Goal: Task Accomplishment & Management: Manage account settings

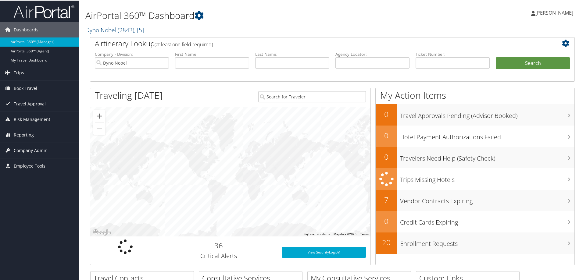
click at [16, 153] on span "Company Admin" at bounding box center [31, 149] width 34 height 15
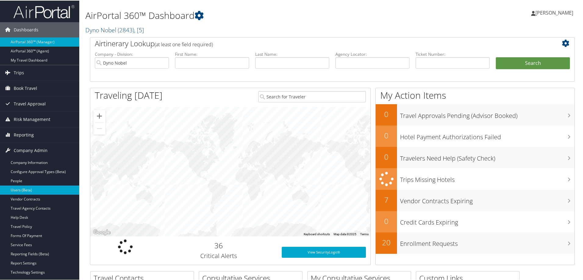
click at [21, 186] on link "Users (Beta)" at bounding box center [39, 189] width 79 height 9
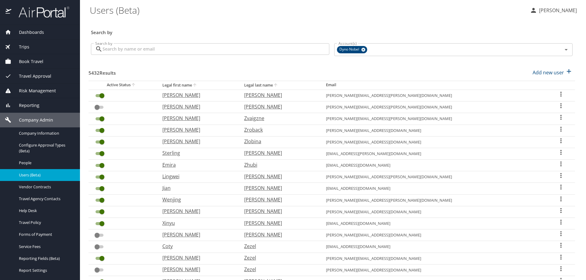
click at [170, 52] on input "Search by" at bounding box center [215, 49] width 227 height 12
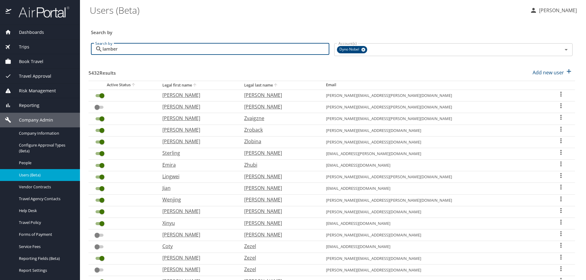
type input "[PERSON_NAME]"
checkbox input "true"
checkbox input "false"
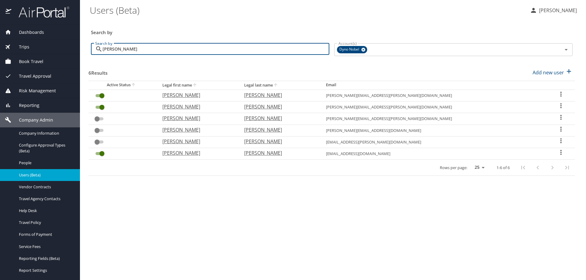
type input "[PERSON_NAME]"
click at [280, 98] on p "[PERSON_NAME]" at bounding box center [279, 95] width 70 height 7
select select "US"
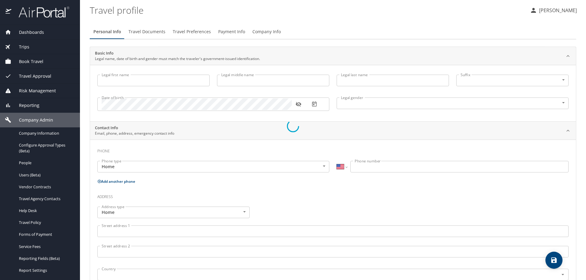
type input "[PERSON_NAME]"
type input "[DEMOGRAPHIC_DATA]"
type input "[PERSON_NAME]"
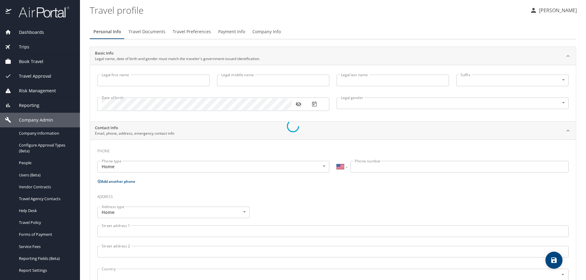
type input "[PERSON_NAME]"
select select "AT"
type input "04247 6073"
select select "US"
select select "AT"
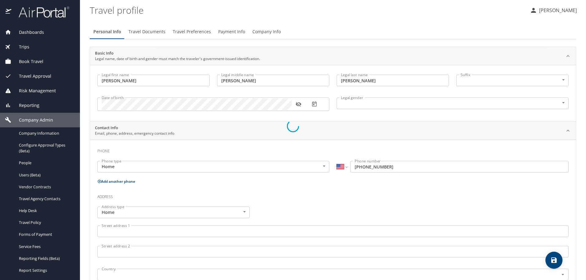
select select "AT"
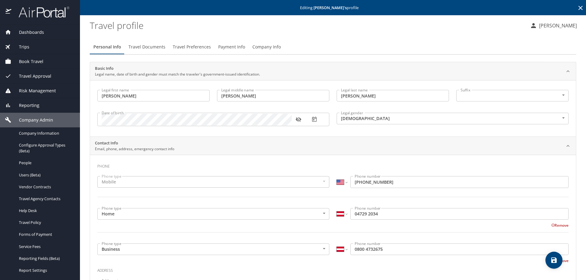
click at [228, 47] on span "Payment Info" at bounding box center [231, 47] width 27 height 8
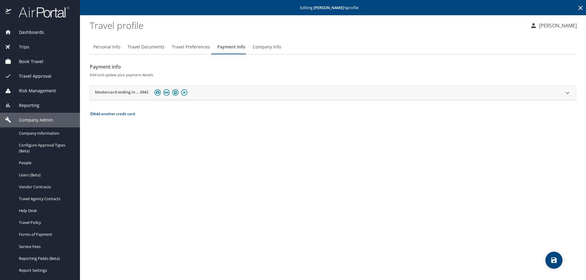
click at [566, 92] on icon at bounding box center [566, 92] width 7 height 7
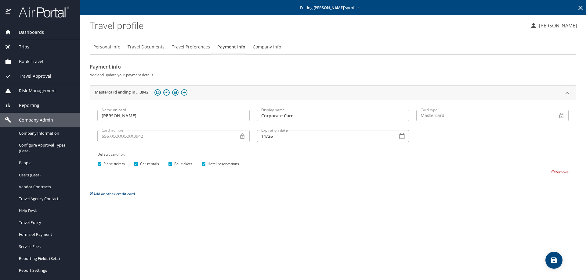
click at [562, 172] on button "Remove" at bounding box center [559, 172] width 17 height 5
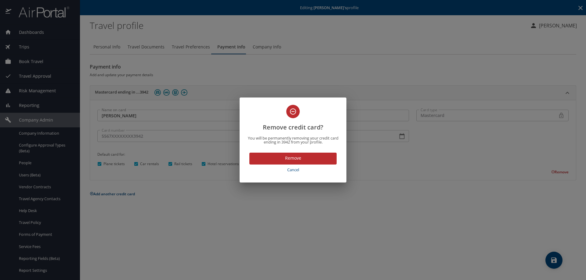
click at [280, 157] on span "Remove" at bounding box center [292, 159] width 77 height 8
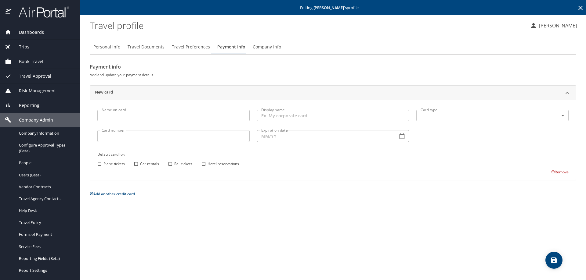
click at [294, 118] on input "Display name" at bounding box center [333, 116] width 152 height 12
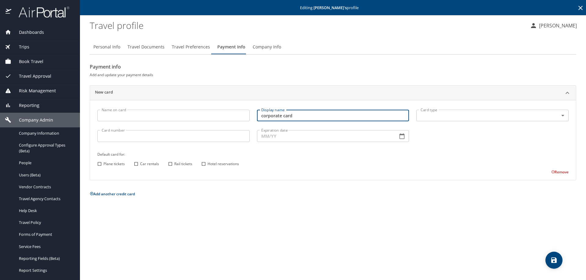
type input "corporate card"
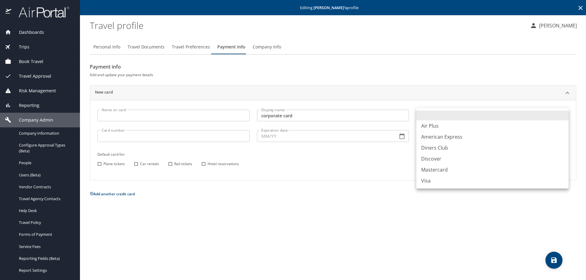
click at [561, 118] on body "Dashboards AirPortal 360™ Manager AirPortal 360™ Agent My Travel Dashboard Trip…" at bounding box center [293, 140] width 586 height 280
click at [433, 171] on li "Mastercard" at bounding box center [492, 169] width 152 height 11
type input "CA"
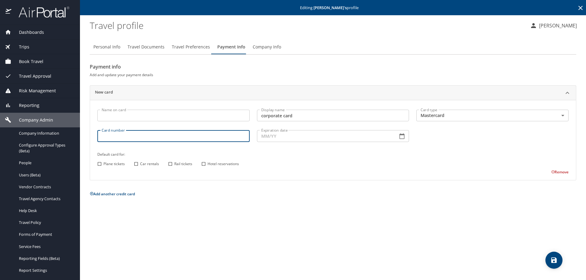
click at [151, 131] on input "Card number" at bounding box center [173, 136] width 152 height 12
type input "[CREDIT_CARD_NUMBER]"
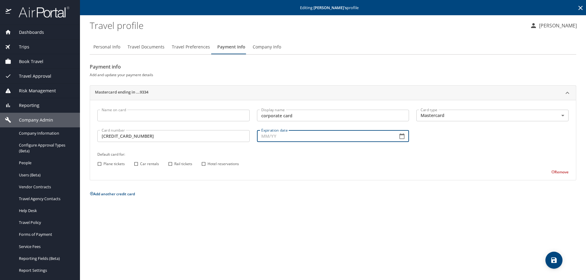
click at [281, 134] on input "Expiration date" at bounding box center [325, 136] width 136 height 12
type input "11/26"
drag, startPoint x: 97, startPoint y: 166, endPoint x: 103, endPoint y: 166, distance: 6.4
click at [97, 166] on input "Plane tickets" at bounding box center [99, 164] width 8 height 8
checkbox input "true"
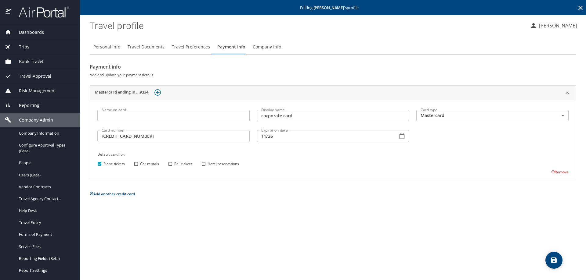
click at [136, 165] on input "Car rentals" at bounding box center [136, 164] width 8 height 8
checkbox input "true"
click at [171, 165] on input "Rail tickets" at bounding box center [170, 164] width 8 height 8
checkbox input "true"
click at [199, 165] on input "Hotel reservations" at bounding box center [203, 164] width 8 height 8
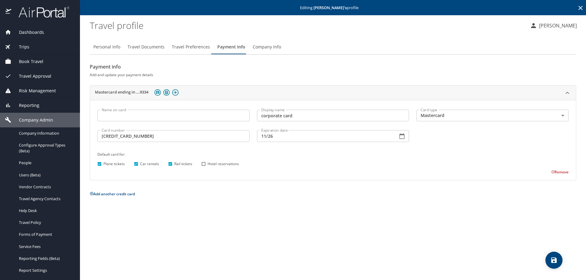
checkbox input "true"
click at [550, 256] on button "save" at bounding box center [553, 260] width 17 height 17
